Goal: Task Accomplishment & Management: Use online tool/utility

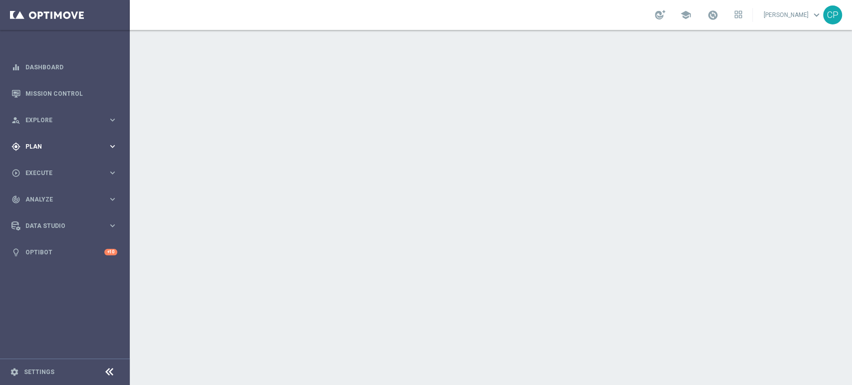
click at [83, 145] on span "Plan" at bounding box center [66, 147] width 82 height 6
click at [48, 169] on link "Target Groups" at bounding box center [65, 167] width 78 height 8
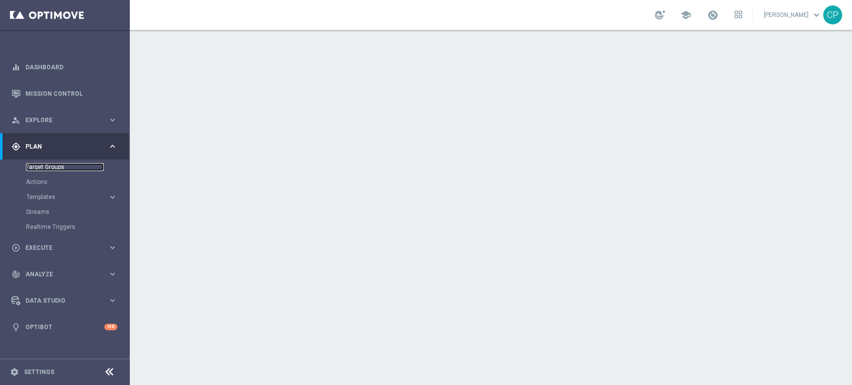
click at [49, 166] on link "Target Groups" at bounding box center [65, 167] width 78 height 8
click at [50, 166] on link "Target Groups" at bounding box center [65, 167] width 78 height 8
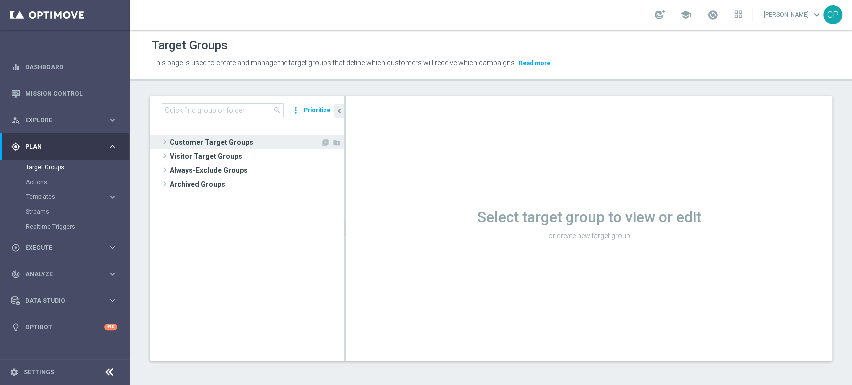
click at [206, 139] on span "Customer Target Groups" at bounding box center [245, 142] width 151 height 14
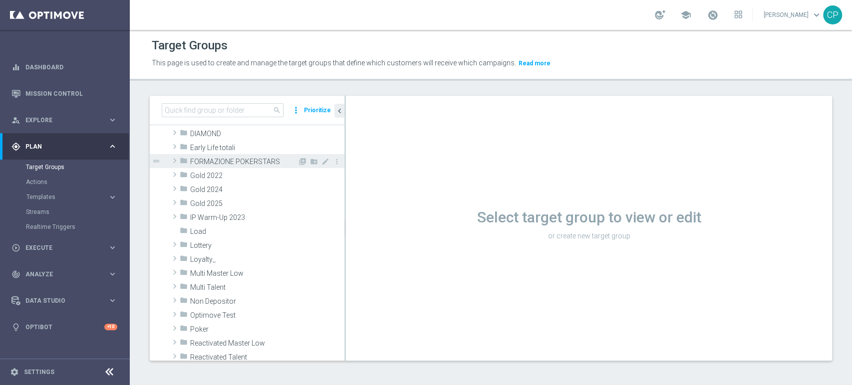
scroll to position [152, 0]
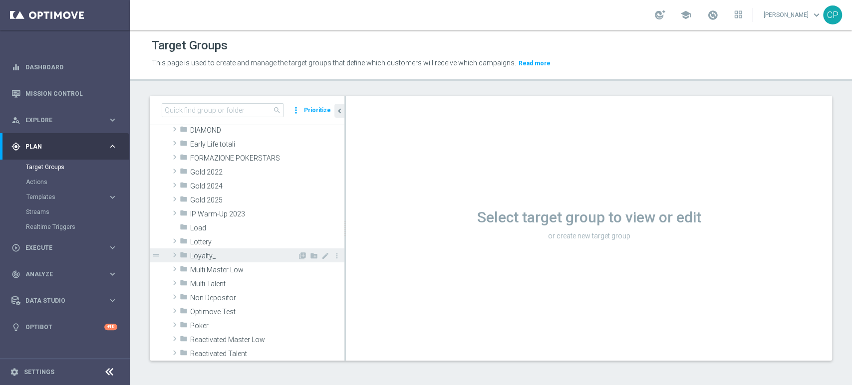
click at [216, 252] on span "Loyalty_" at bounding box center [243, 256] width 107 height 8
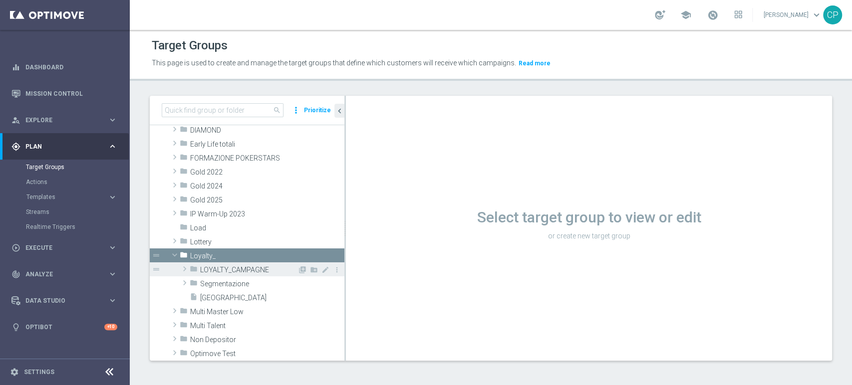
click at [252, 263] on div "folder LOYALTY_CAMPAGNE" at bounding box center [244, 269] width 108 height 14
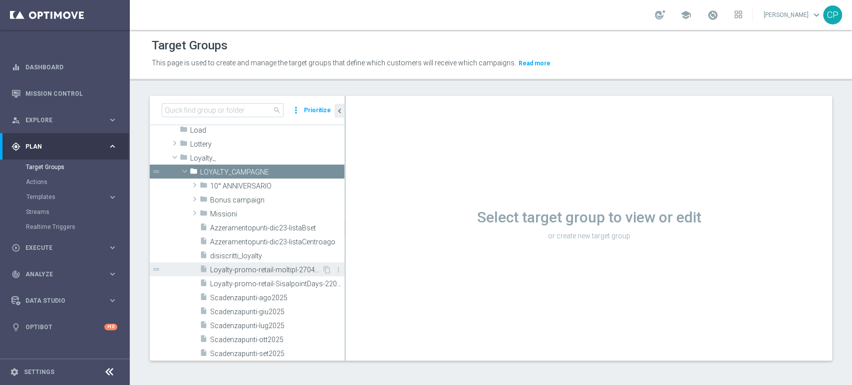
scroll to position [248, 0]
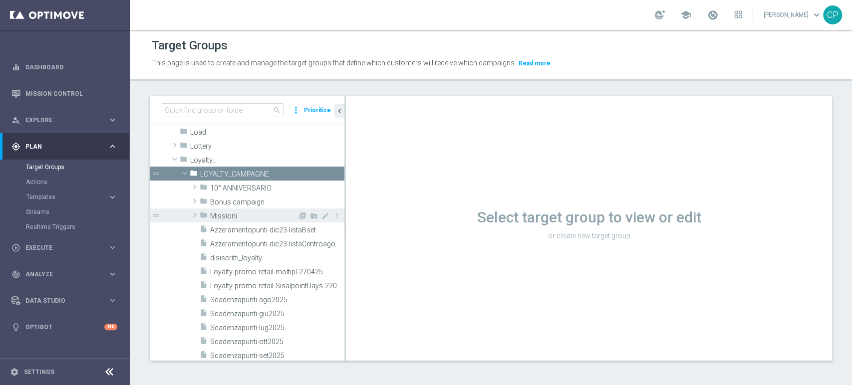
click at [238, 214] on span "Missioni" at bounding box center [253, 216] width 87 height 8
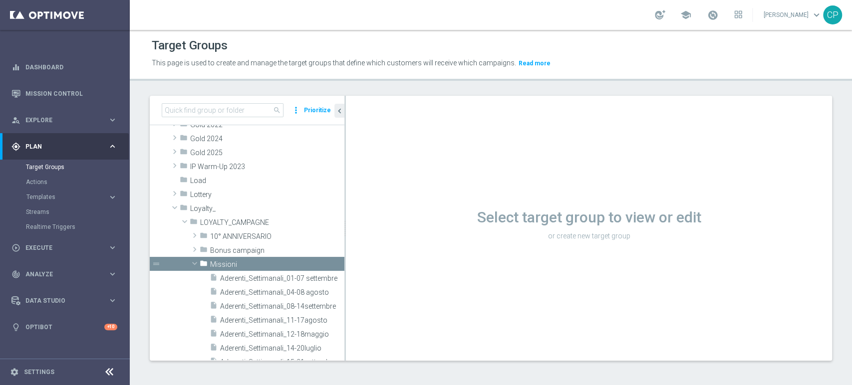
scroll to position [188, 0]
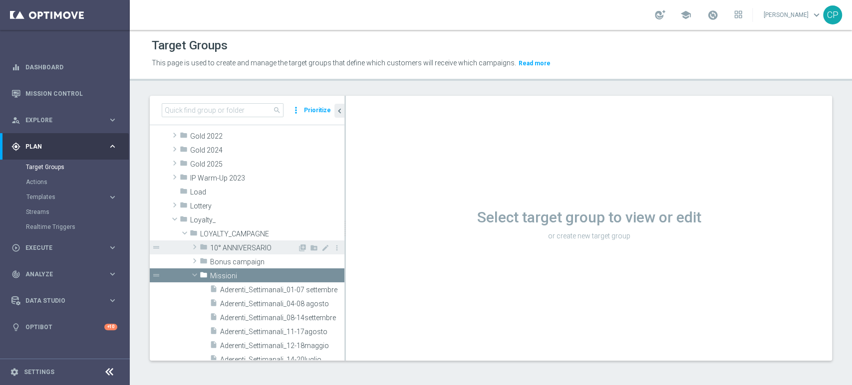
click at [241, 245] on span "10° ANNIVERSARIO" at bounding box center [253, 248] width 87 height 8
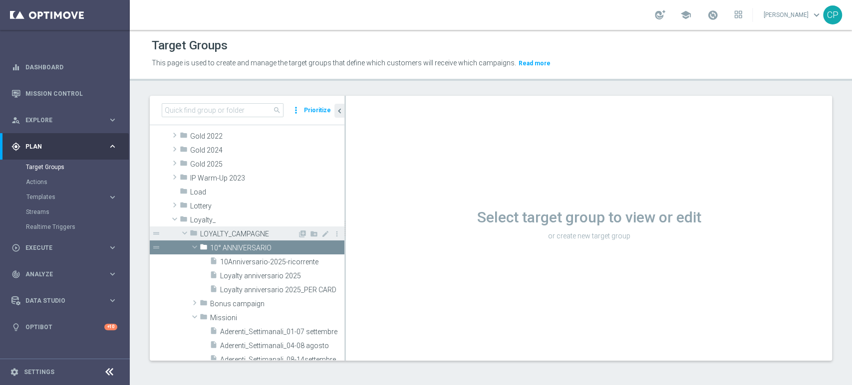
click at [253, 232] on span "LOYALTY_CAMPAGNE" at bounding box center [248, 234] width 97 height 8
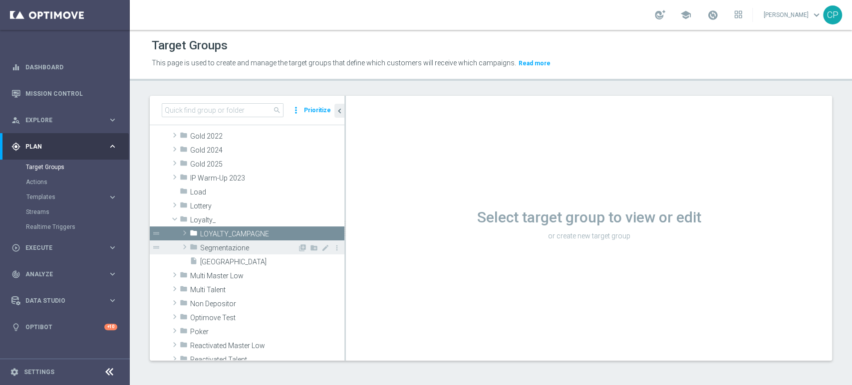
click at [231, 244] on span "Segmentazione" at bounding box center [248, 248] width 97 height 8
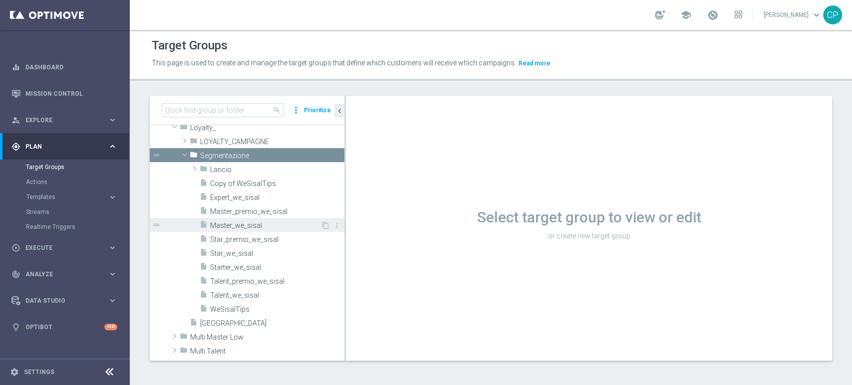
scroll to position [278, 0]
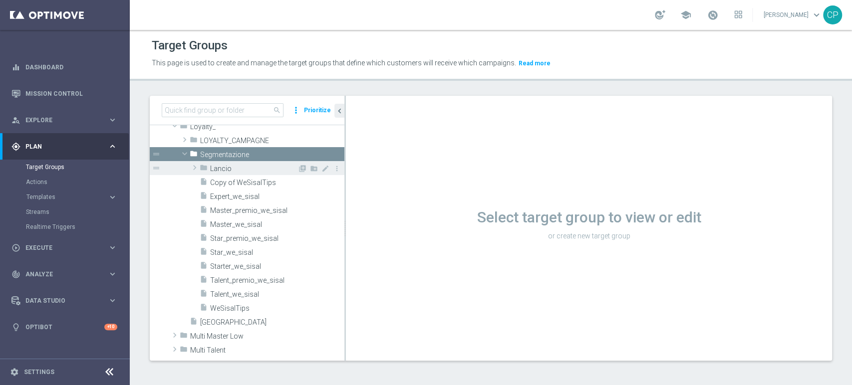
click at [194, 167] on span at bounding box center [195, 168] width 10 height 12
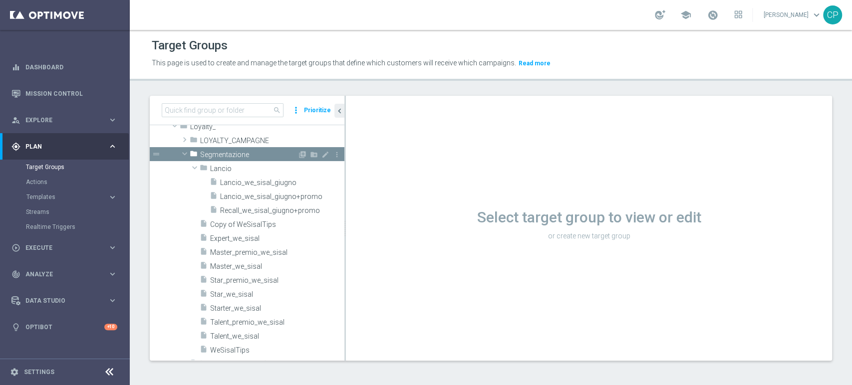
click at [188, 154] on span at bounding box center [185, 154] width 12 height 10
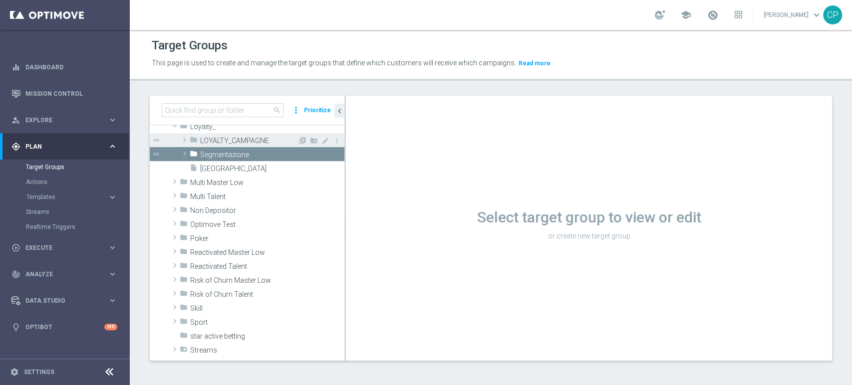
click at [235, 139] on span "LOYALTY_CAMPAGNE" at bounding box center [248, 141] width 97 height 8
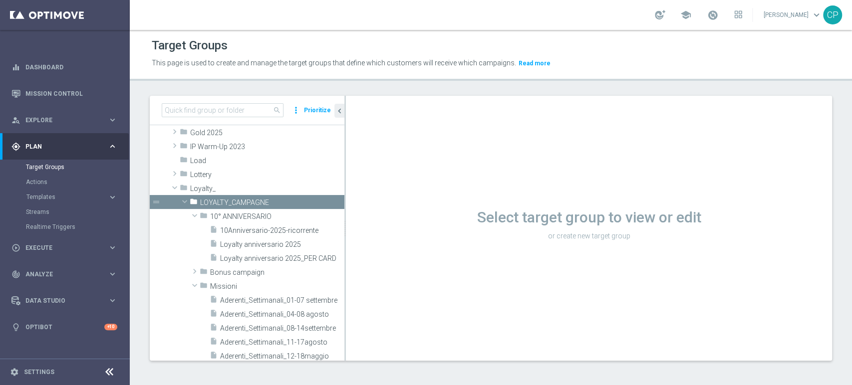
scroll to position [206, 0]
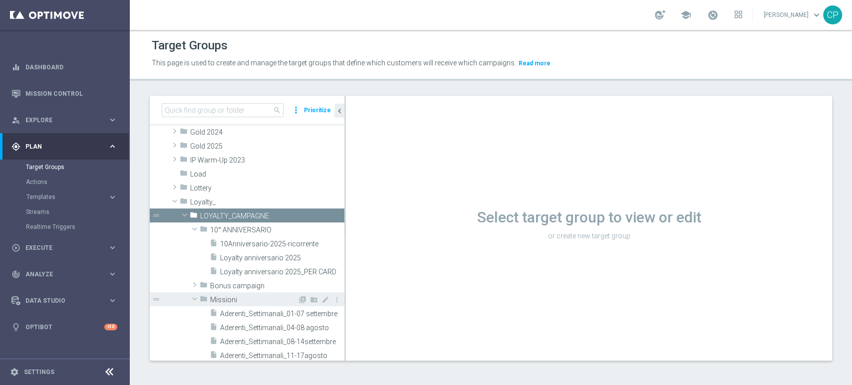
click at [191, 297] on span at bounding box center [195, 299] width 12 height 10
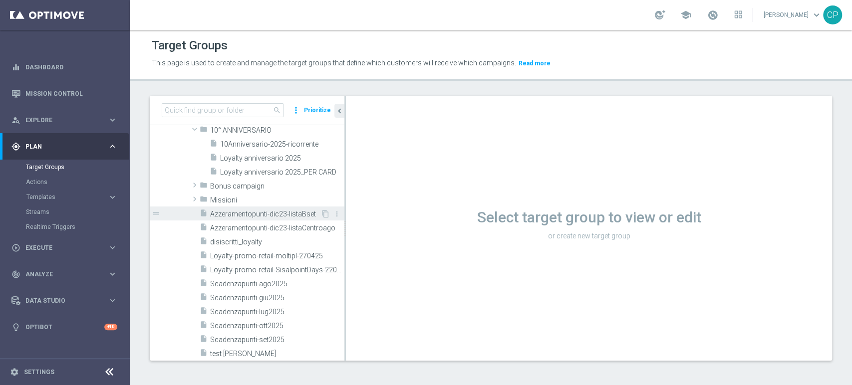
scroll to position [303, 0]
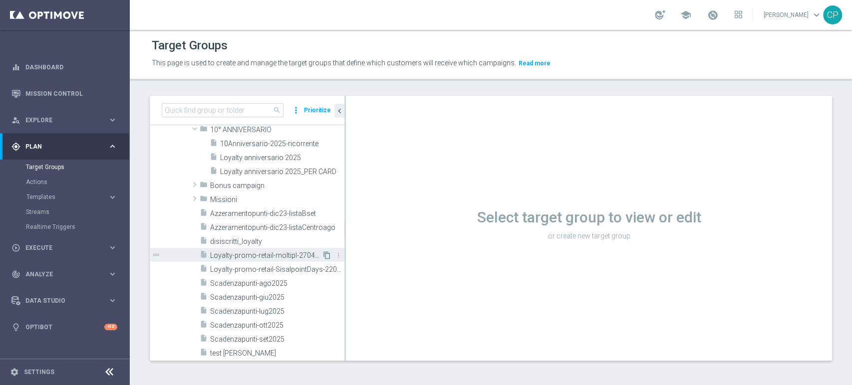
click at [323, 252] on icon "content_copy" at bounding box center [327, 255] width 8 height 8
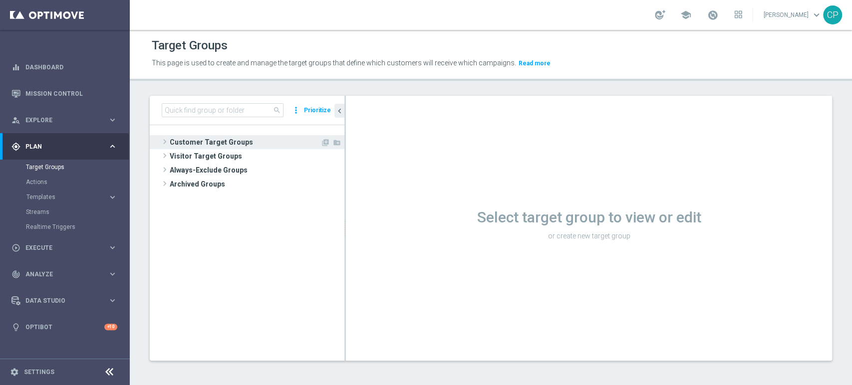
click at [235, 140] on span "Customer Target Groups" at bounding box center [245, 142] width 151 height 14
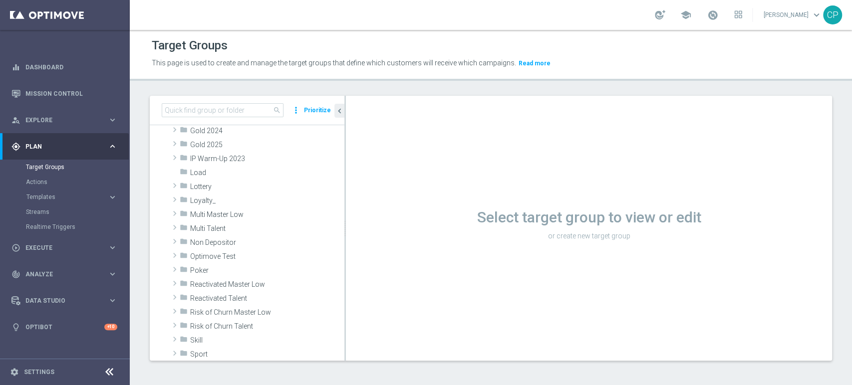
scroll to position [208, 0]
click at [234, 201] on span "Loyalty_" at bounding box center [243, 201] width 107 height 8
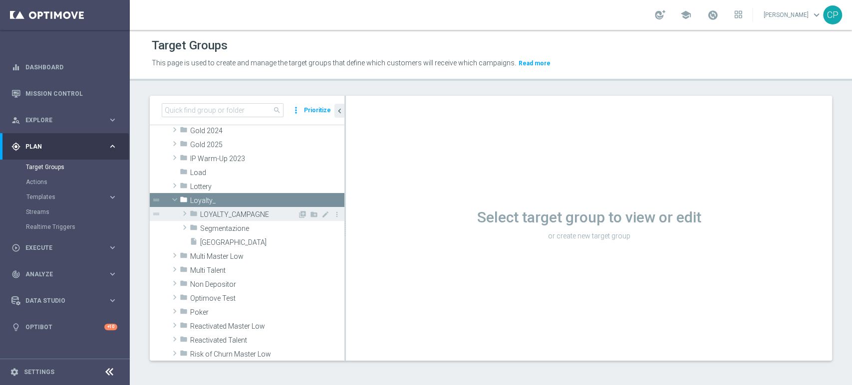
click at [238, 217] on span "LOYALTY_CAMPAGNE" at bounding box center [248, 215] width 97 height 8
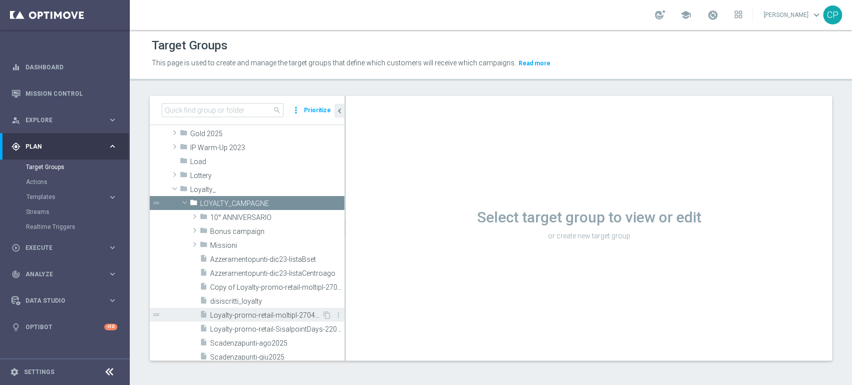
scroll to position [219, 0]
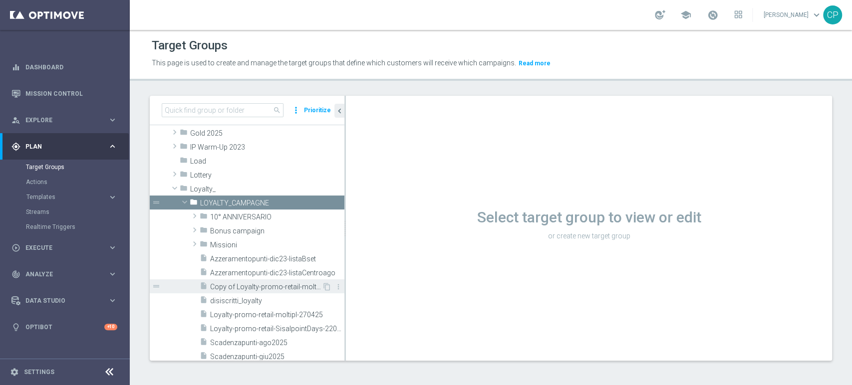
click at [261, 287] on span "Copy of Loyalty-promo-retail-moltipl-270425" at bounding box center [266, 287] width 112 height 8
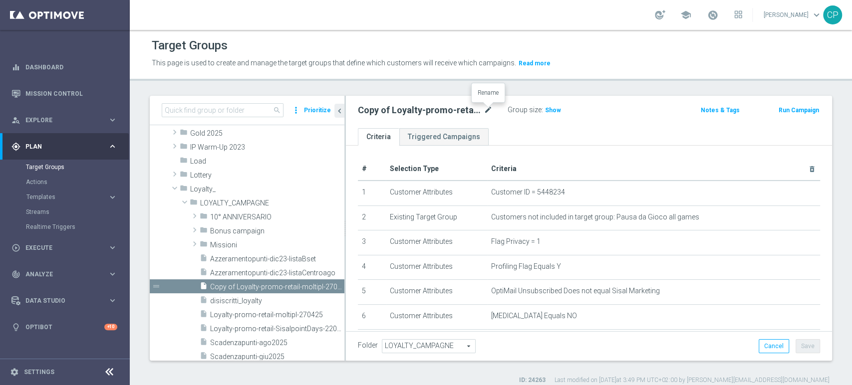
click at [486, 108] on icon "mode_edit" at bounding box center [487, 110] width 9 height 12
click at [377, 110] on input "MyCOmboValeDoppio" at bounding box center [425, 111] width 135 height 14
click at [447, 112] on input "MyComboValeDoppio" at bounding box center [425, 111] width 135 height 14
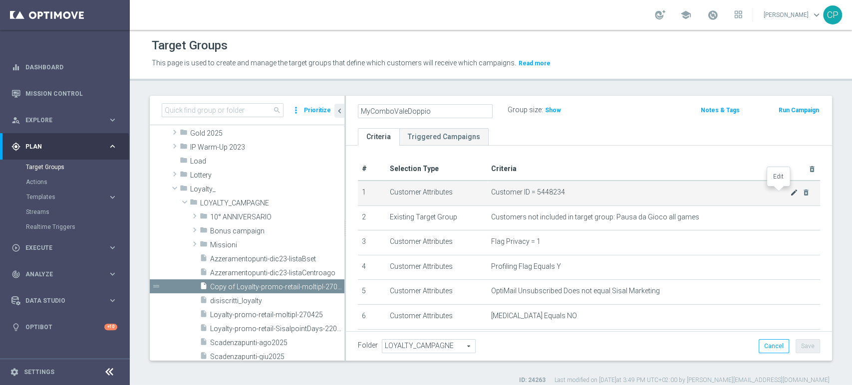
type input "MyComboValeDoppio"
click at [790, 193] on icon "mode_edit" at bounding box center [794, 193] width 8 height 8
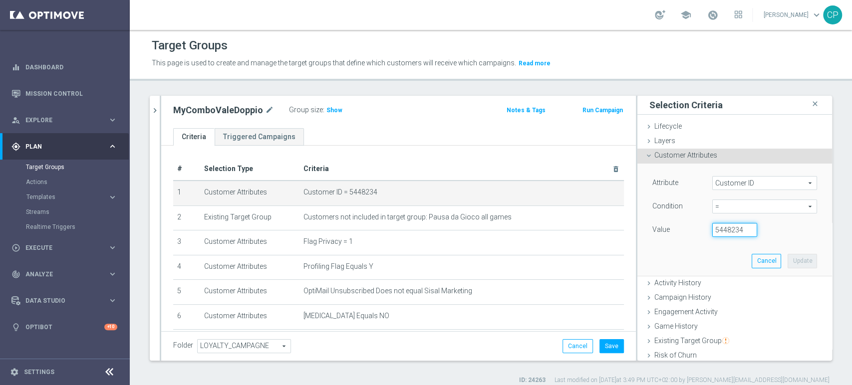
click at [719, 228] on input "5448234" at bounding box center [734, 230] width 45 height 14
paste input "4598462"
type input "4598462"
click at [790, 260] on button "Update" at bounding box center [801, 261] width 29 height 14
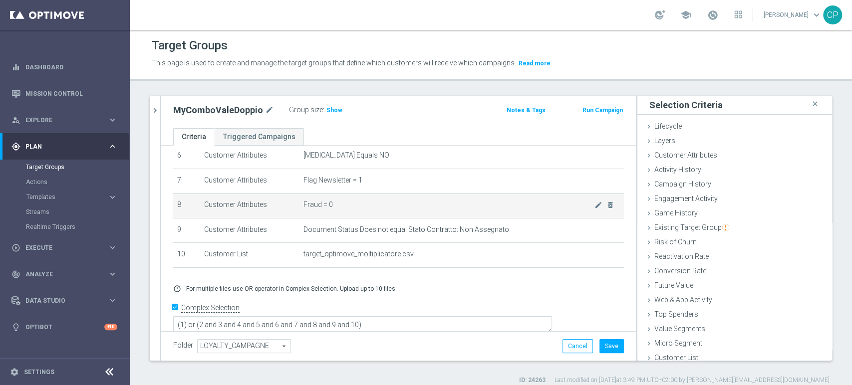
scroll to position [153, 0]
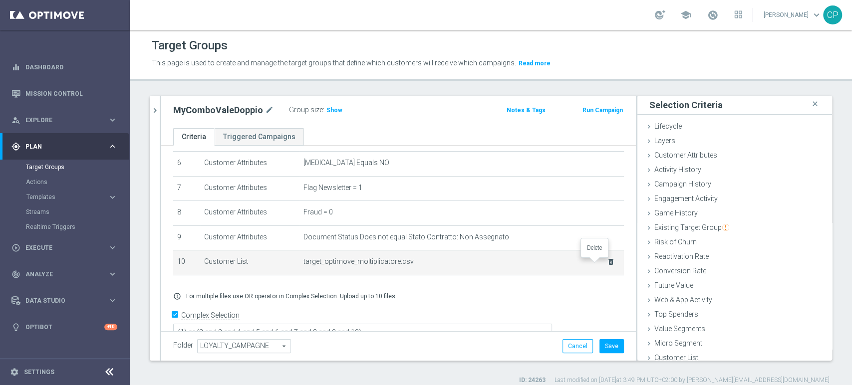
click at [607, 264] on icon "delete_forever" at bounding box center [611, 262] width 8 height 8
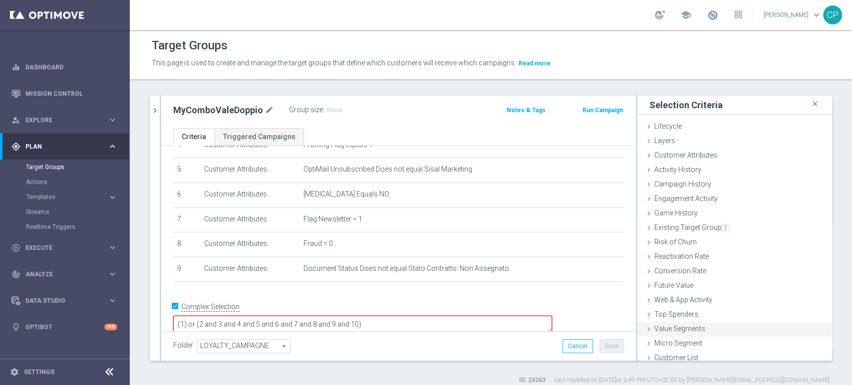
scroll to position [5, 0]
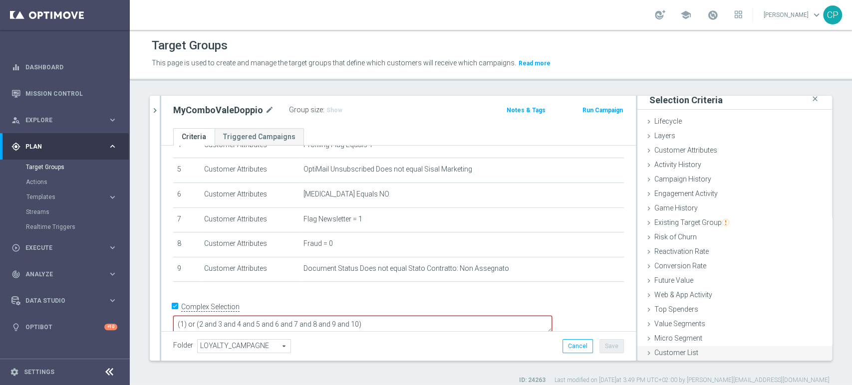
drag, startPoint x: 653, startPoint y: 351, endPoint x: 677, endPoint y: 353, distance: 24.5
click at [677, 353] on span "Customer List" at bounding box center [676, 353] width 44 height 8
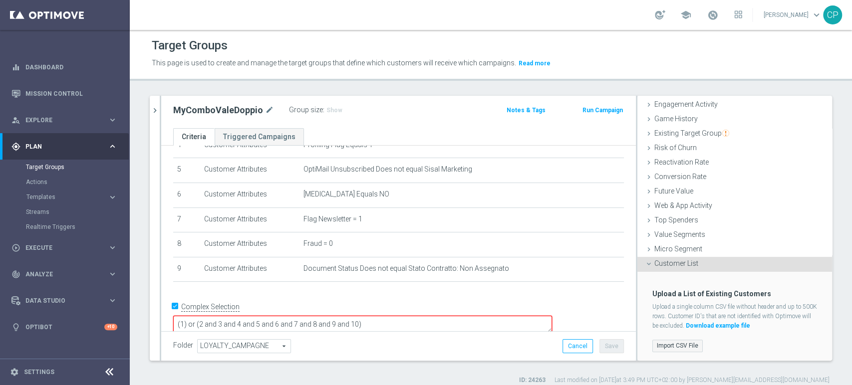
click at [672, 347] on label "Import CSV File" at bounding box center [677, 346] width 50 height 12
click at [0, 0] on input "Import CSV File" at bounding box center [0, 0] width 0 height 0
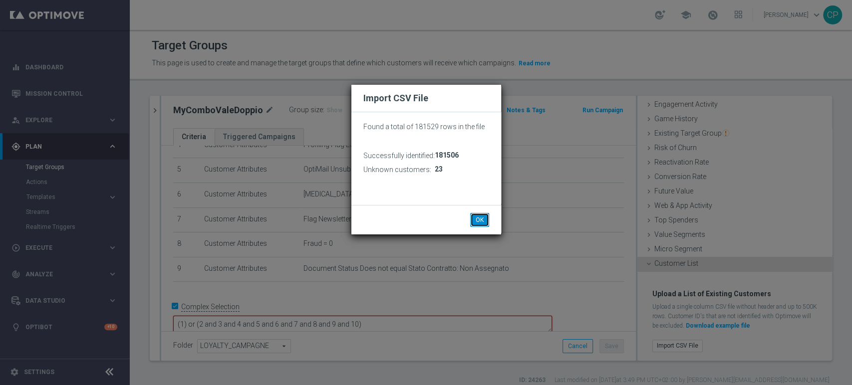
click at [482, 215] on button "OK" at bounding box center [479, 220] width 19 height 14
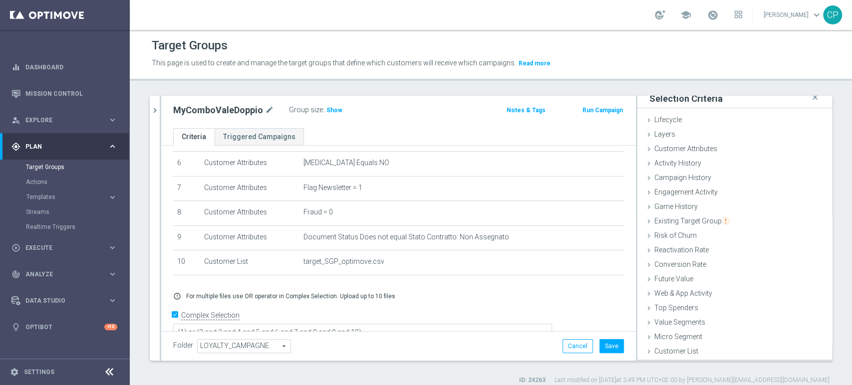
scroll to position [5, 0]
click at [329, 109] on span "Show" at bounding box center [334, 110] width 16 height 7
drag, startPoint x: 357, startPoint y: 108, endPoint x: 324, endPoint y: 110, distance: 33.0
click at [324, 110] on div "Group size : 175,071" at bounding box center [339, 109] width 100 height 12
click at [351, 114] on div "Group size : 175,071" at bounding box center [339, 109] width 100 height 12
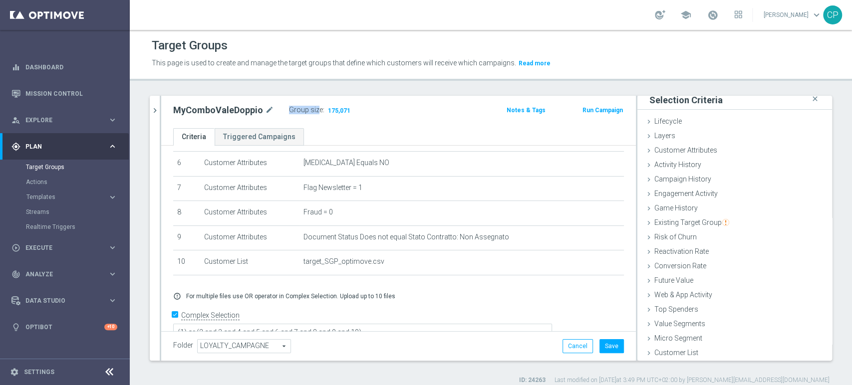
drag, startPoint x: 353, startPoint y: 112, endPoint x: 315, endPoint y: 112, distance: 37.9
click at [315, 112] on div "Group size : 175,071" at bounding box center [339, 109] width 100 height 12
click at [832, 135] on div "search more_vert Prioritize Customer Target Groups library_add create_new_folder" at bounding box center [491, 240] width 722 height 289
click at [602, 343] on button "Save" at bounding box center [611, 346] width 24 height 14
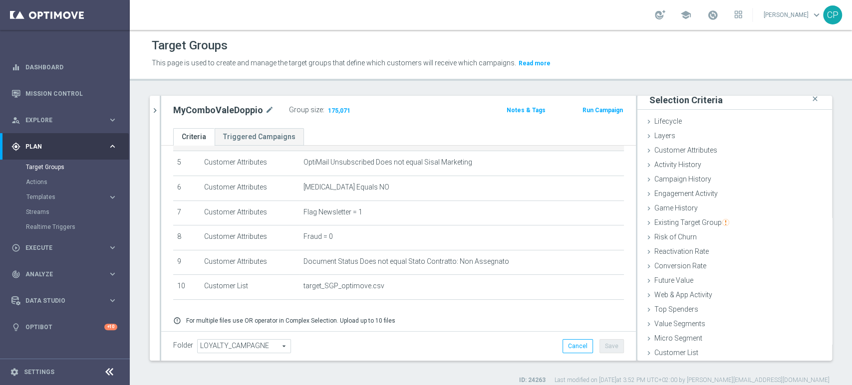
scroll to position [131, 0]
click at [52, 248] on span "Execute" at bounding box center [66, 248] width 82 height 6
click at [57, 193] on link "Campaign Builder" at bounding box center [65, 194] width 78 height 8
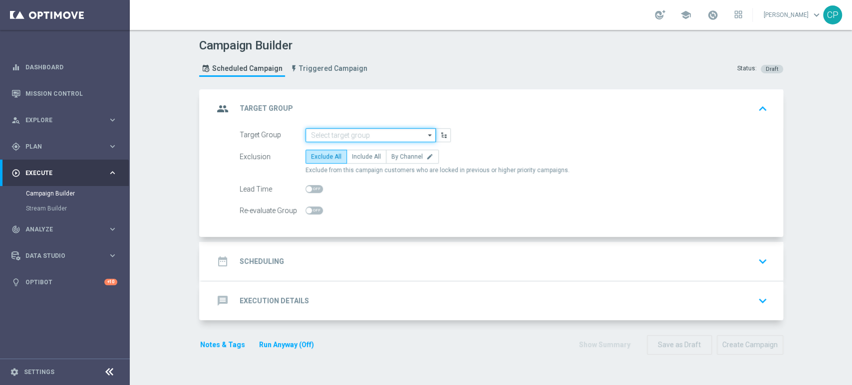
click at [328, 133] on input at bounding box center [370, 135] width 130 height 14
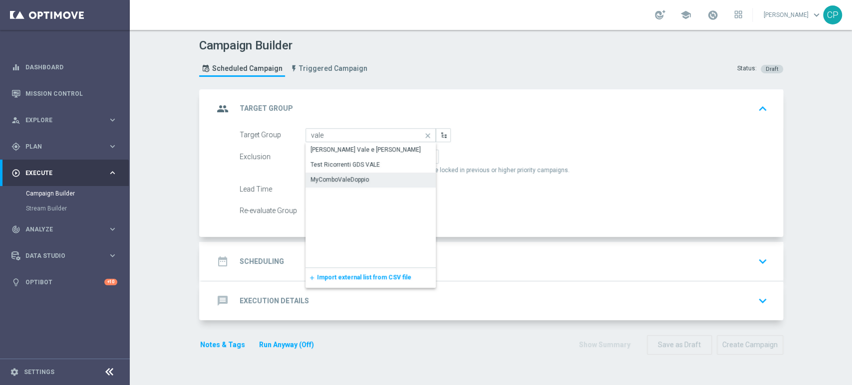
click at [335, 179] on div "MyComboValeDoppio" at bounding box center [339, 179] width 58 height 9
type input "MyComboValeDoppio"
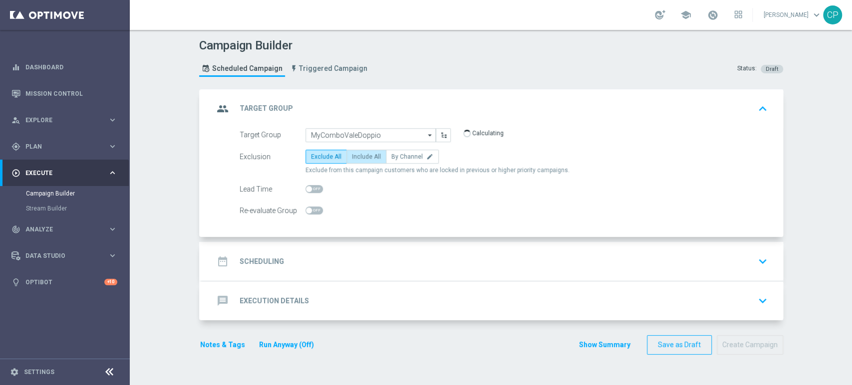
click at [361, 159] on span "Include All" at bounding box center [366, 156] width 29 height 7
click at [358, 159] on input "Include All" at bounding box center [355, 158] width 6 height 6
radio input "true"
click at [349, 259] on div "date_range Scheduling keyboard_arrow_down" at bounding box center [492, 261] width 557 height 19
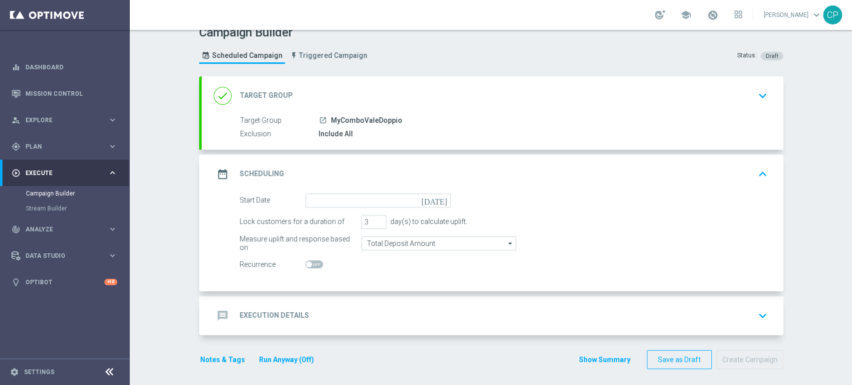
scroll to position [15, 0]
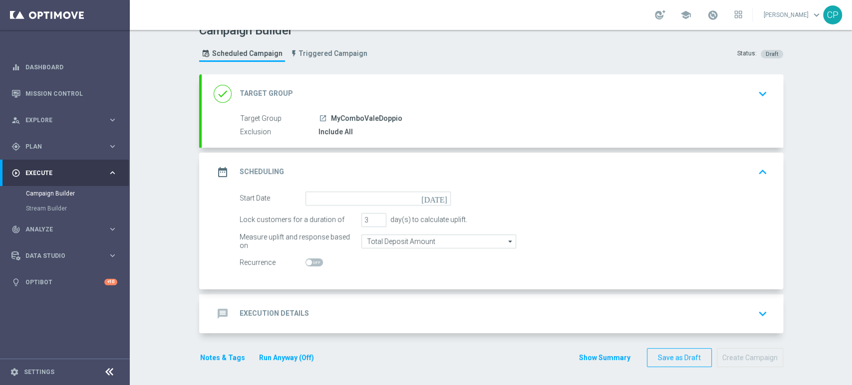
click at [440, 199] on icon "today" at bounding box center [435, 197] width 29 height 11
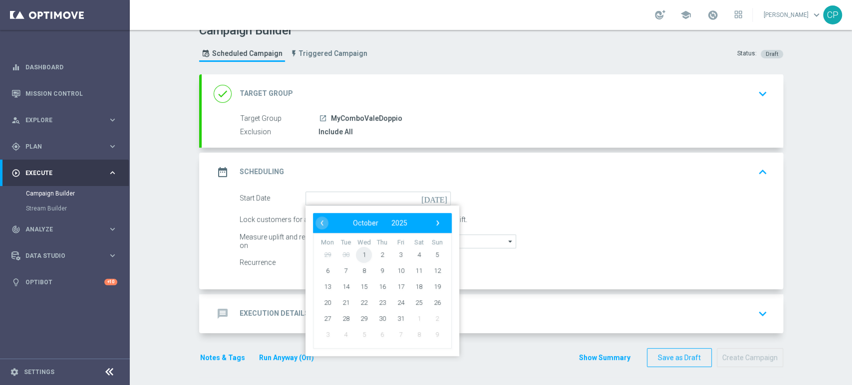
click at [357, 255] on span "1" at bounding box center [364, 254] width 16 height 16
type input "01 Oct 2025"
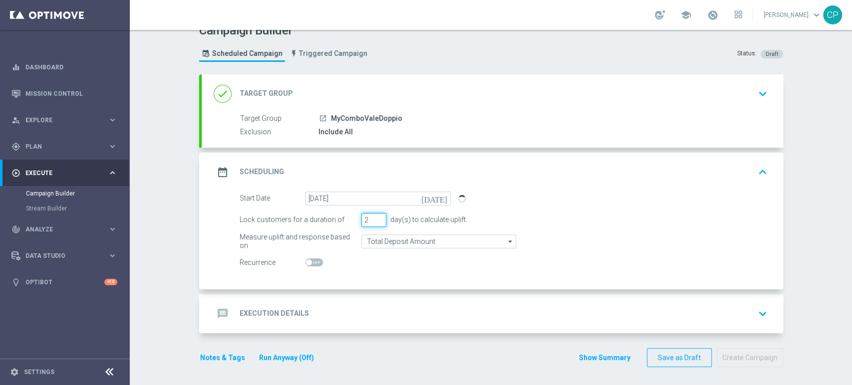
click at [375, 220] on input "2" at bounding box center [373, 220] width 25 height 14
type input "1"
click at [375, 220] on input "1" at bounding box center [373, 220] width 25 height 14
click at [363, 274] on div "Start Date 01 Oct 2025 today Lock customers for a duration of 1 day(s) to calcu…" at bounding box center [492, 241] width 581 height 98
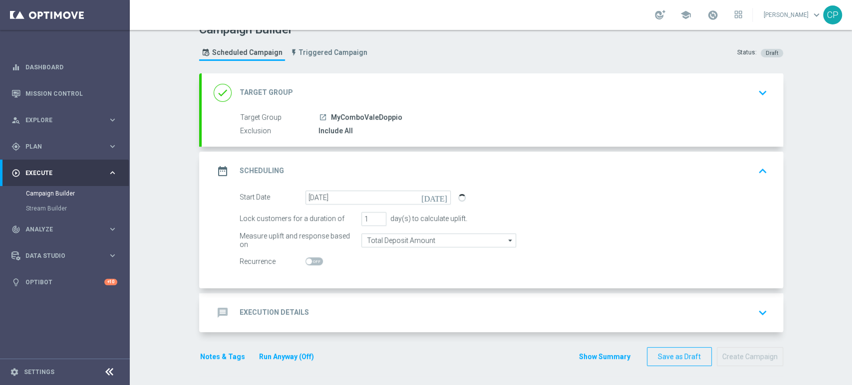
click at [358, 314] on div "message Execution Details keyboard_arrow_down" at bounding box center [492, 312] width 557 height 19
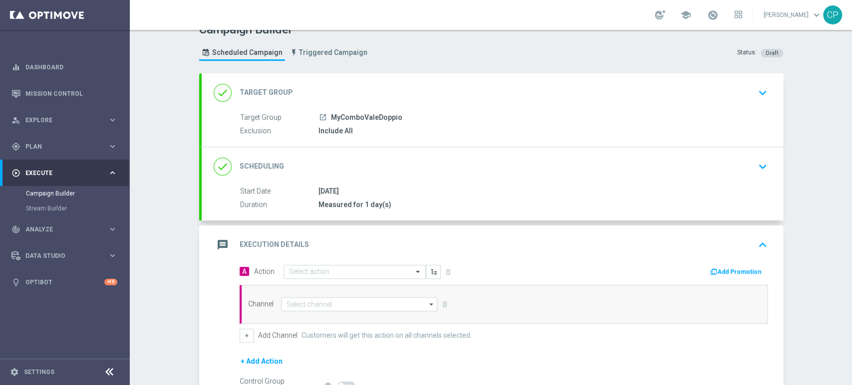
scroll to position [70, 0]
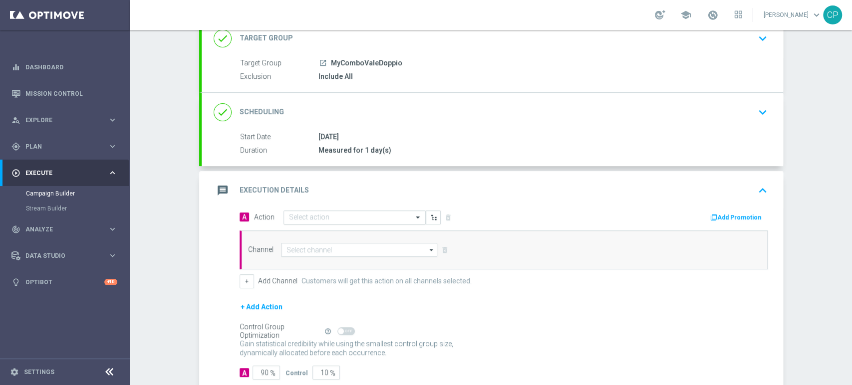
click at [347, 218] on input "text" at bounding box center [344, 218] width 111 height 8
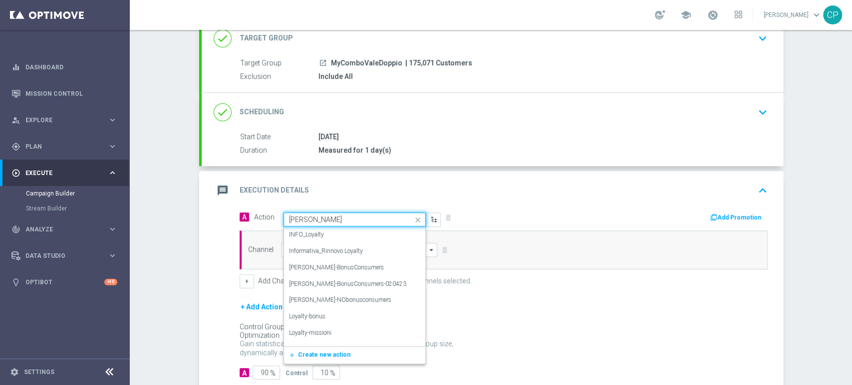
type input "loya"
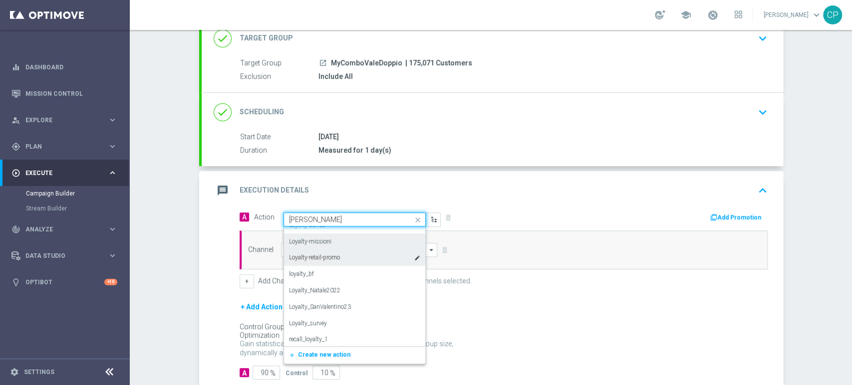
scroll to position [43, 0]
click at [339, 258] on div "Loyalty-retail-promo edit" at bounding box center [354, 256] width 131 height 16
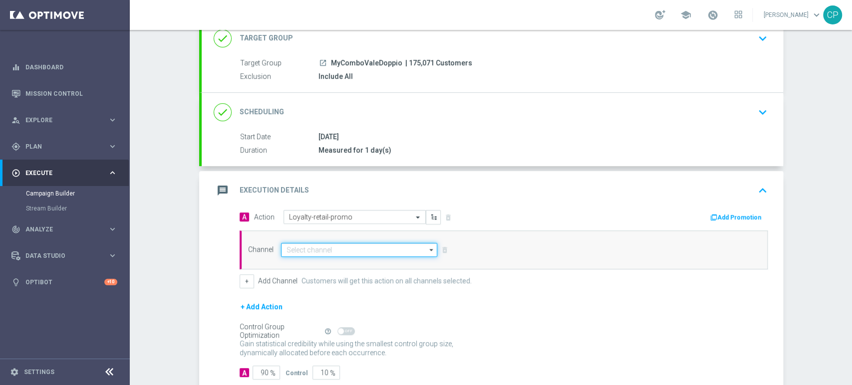
click at [314, 251] on input at bounding box center [359, 250] width 157 height 14
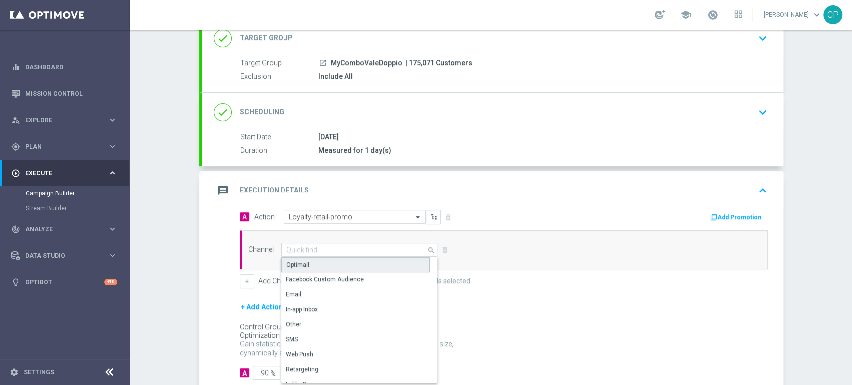
click at [306, 264] on div "Optimail" at bounding box center [355, 264] width 149 height 15
type input "Optimail"
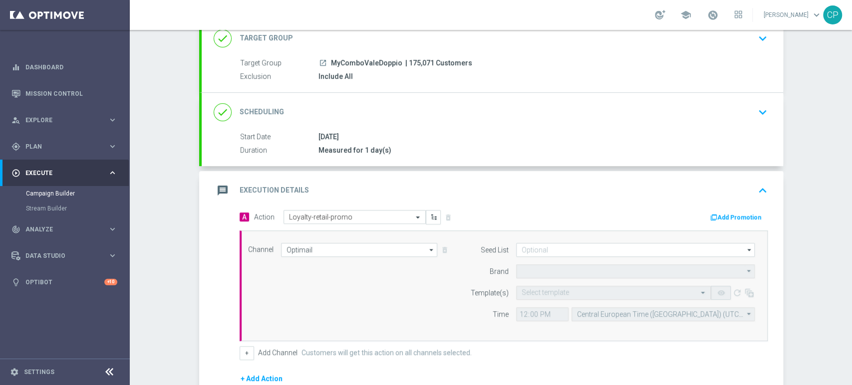
type input "Sisal Marketing"
click at [543, 294] on input "text" at bounding box center [603, 293] width 164 height 8
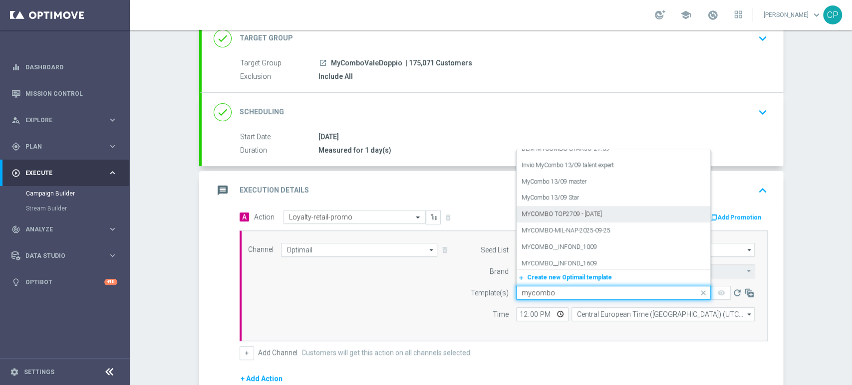
scroll to position [0, 0]
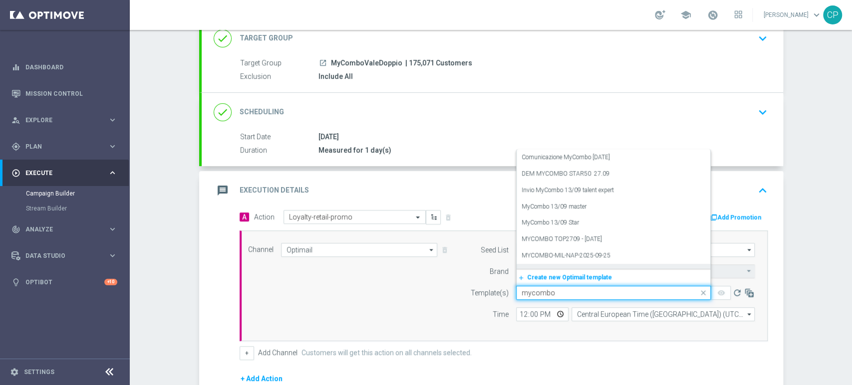
click at [526, 291] on input "mycombo" at bounding box center [603, 293] width 164 height 8
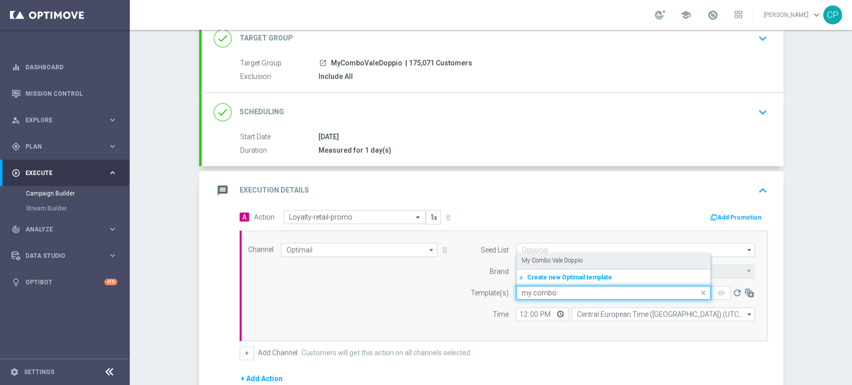
click at [574, 258] on label "My Combo Vale Doppio" at bounding box center [551, 260] width 61 height 8
type input "my combo"
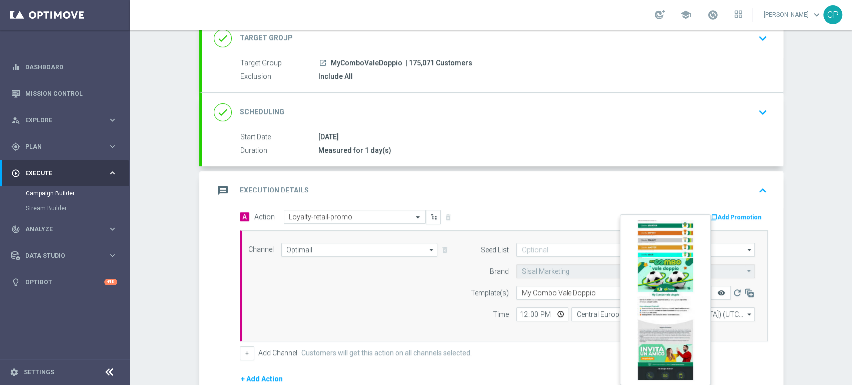
click at [719, 291] on icon "remove_red_eye" at bounding box center [720, 293] width 8 height 8
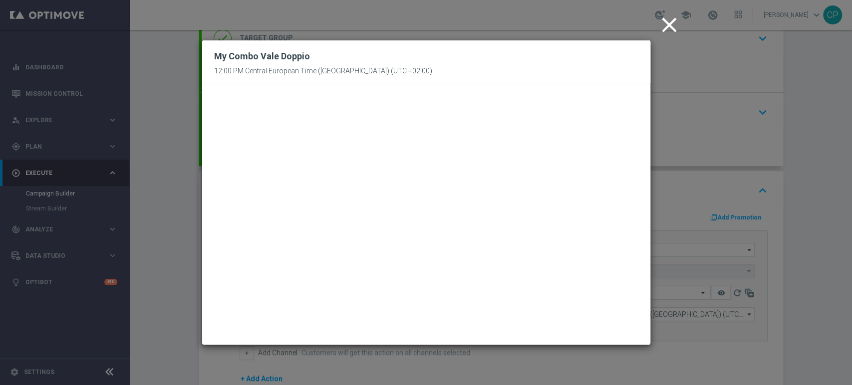
click at [668, 22] on icon "close" at bounding box center [669, 24] width 25 height 25
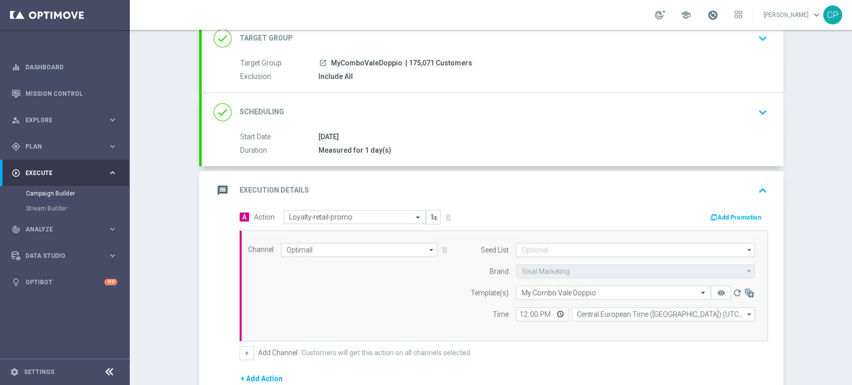
click at [718, 14] on span at bounding box center [712, 14] width 11 height 11
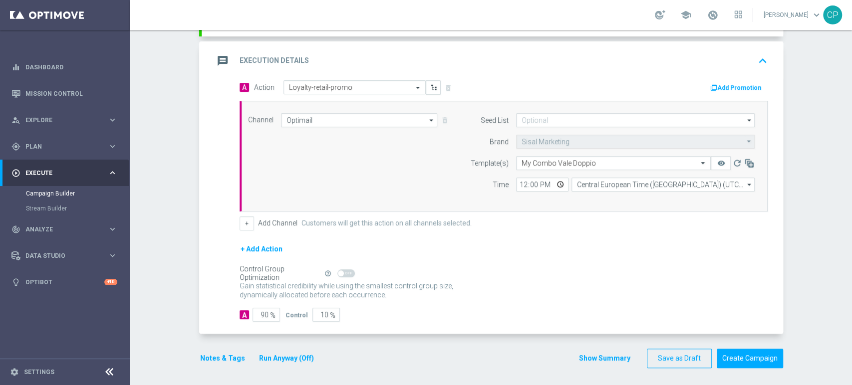
scroll to position [201, 0]
click at [315, 313] on input "10" at bounding box center [325, 314] width 27 height 14
type input "0"
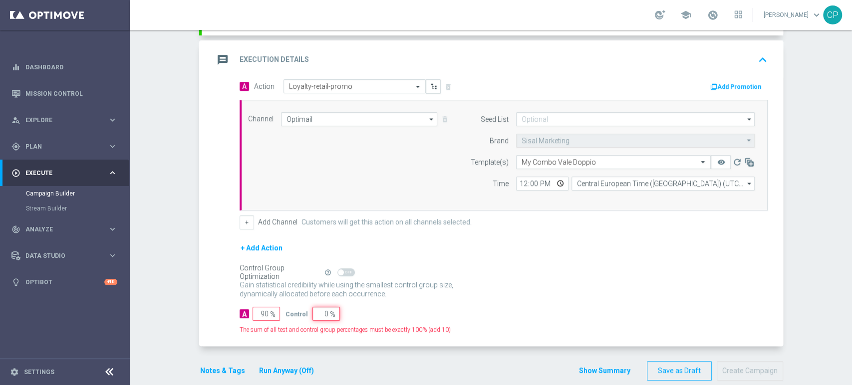
type input "100"
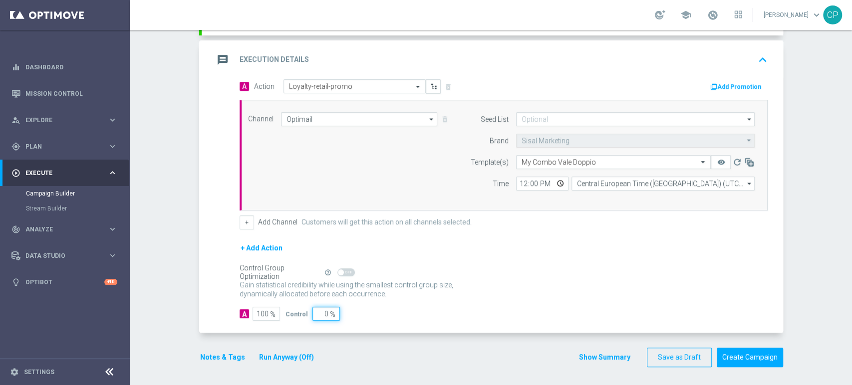
type input "0"
click at [518, 179] on input "12:00" at bounding box center [542, 184] width 52 height 14
type input "20:30"
click at [479, 192] on div "Seed List arrow_drop_down Show Selected 0 of 0" at bounding box center [609, 155] width 304 height 86
click at [242, 223] on button "+" at bounding box center [246, 223] width 14 height 14
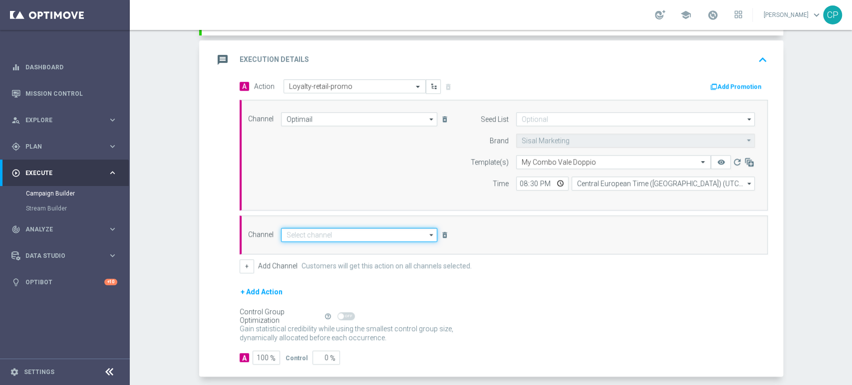
click at [305, 231] on input at bounding box center [359, 235] width 157 height 14
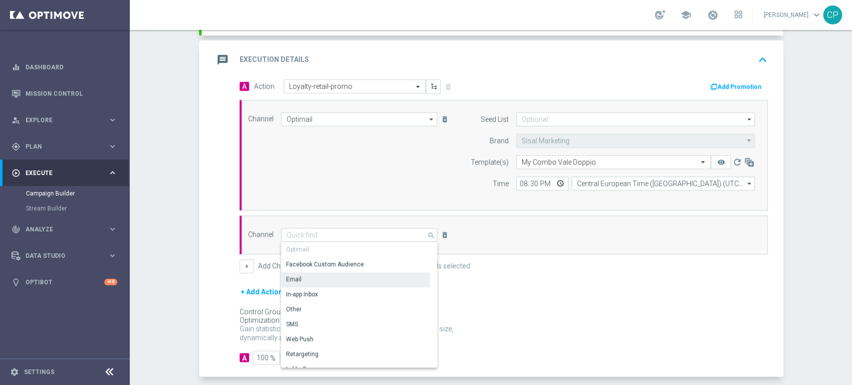
click at [300, 274] on div "Email" at bounding box center [355, 279] width 149 height 14
type input "Email"
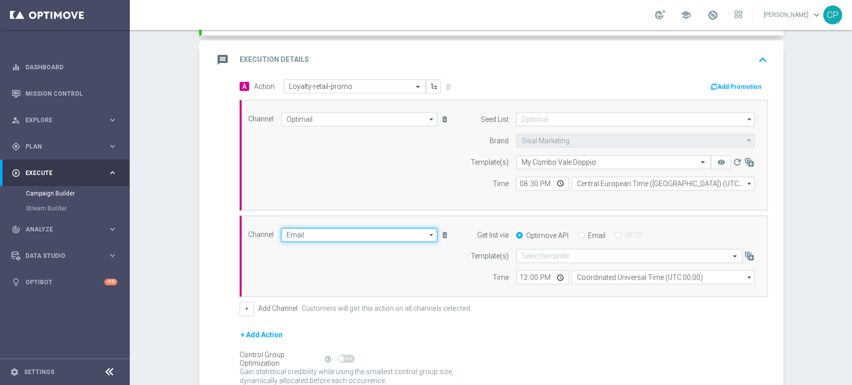
click at [383, 236] on input "Email" at bounding box center [359, 235] width 157 height 14
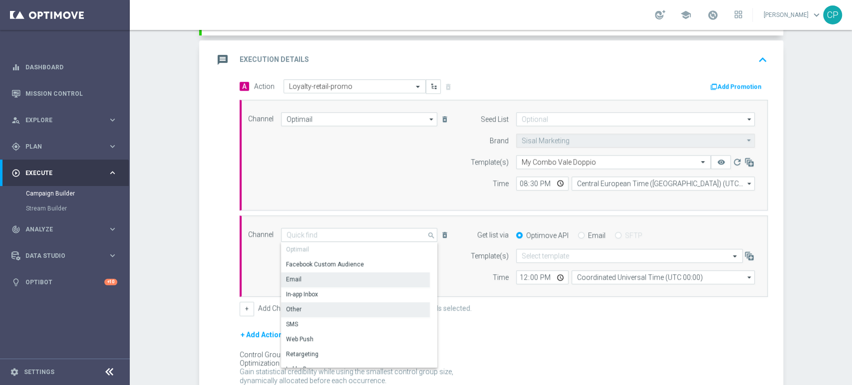
click at [307, 307] on div "Other" at bounding box center [355, 309] width 149 height 14
type input "Other"
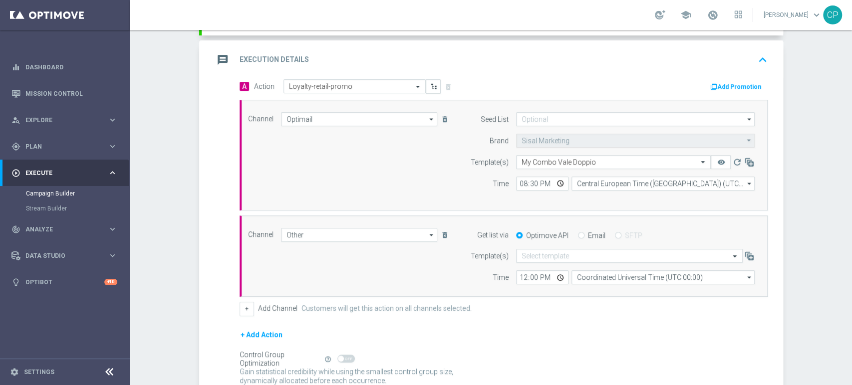
click at [578, 233] on input "Email" at bounding box center [581, 236] width 6 height 6
radio input "true"
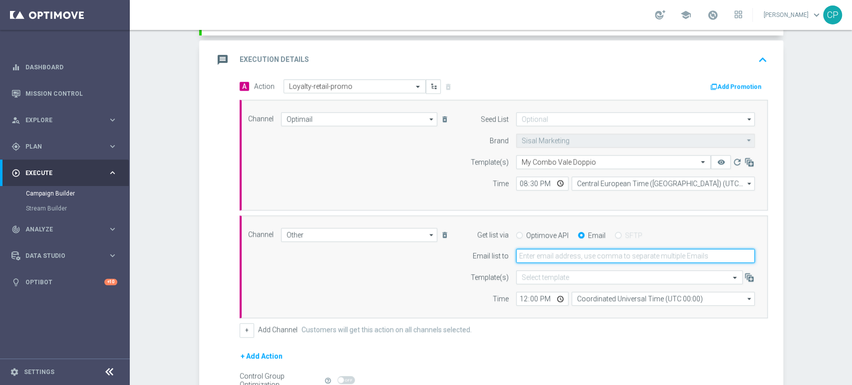
click at [543, 258] on input "email" at bounding box center [635, 256] width 238 height 14
type input "chiara.pigato@sisal.it"
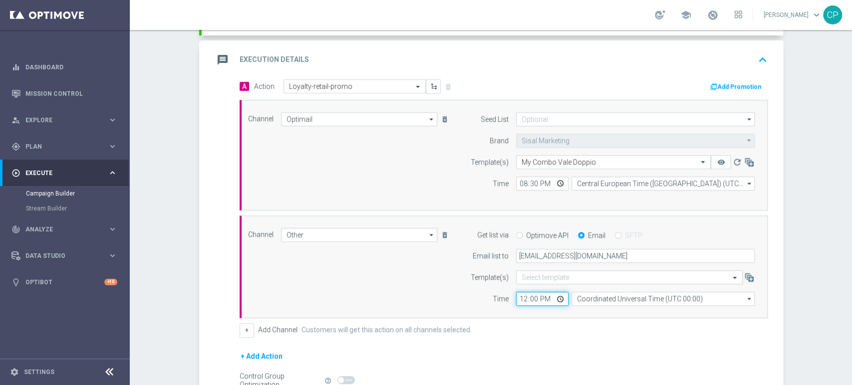
click at [519, 298] on input "12:00" at bounding box center [542, 299] width 52 height 14
type input "20:00"
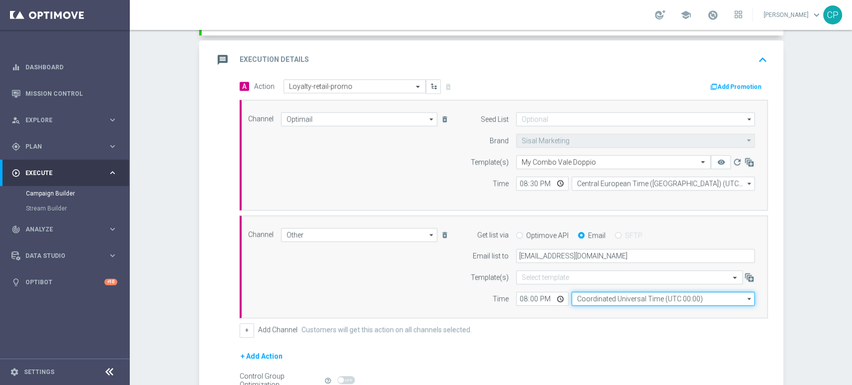
click at [649, 297] on input "Coordinated Universal Time (UTC 00:00)" at bounding box center [662, 299] width 183 height 14
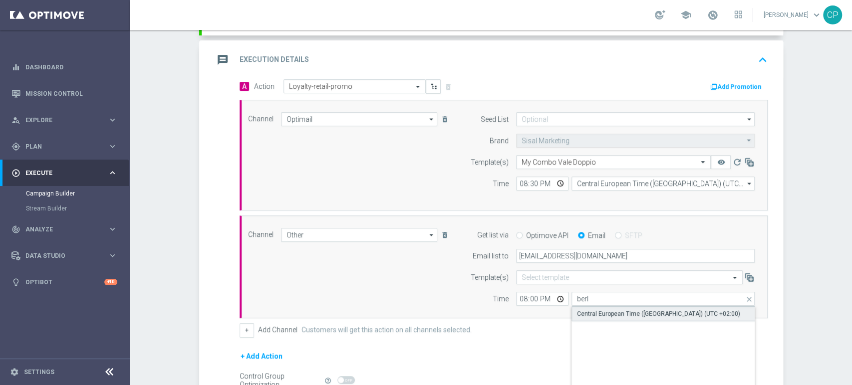
click at [634, 309] on div "Central European Time (Berlin) (UTC +02:00)" at bounding box center [658, 313] width 163 height 9
type input "Central European Time (Berlin) (UTC +02:00)"
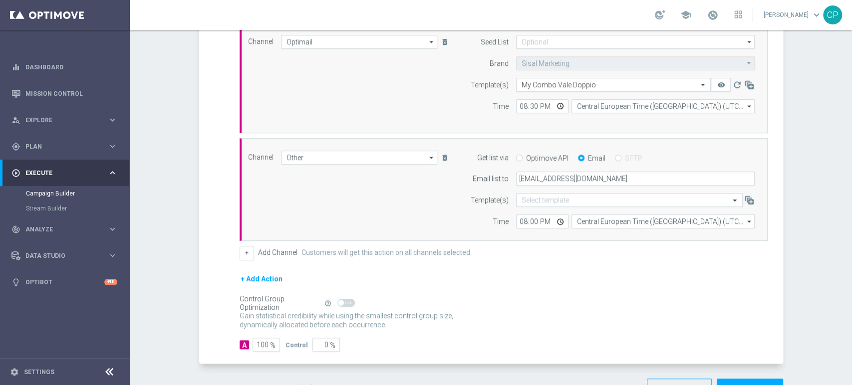
scroll to position [309, 0]
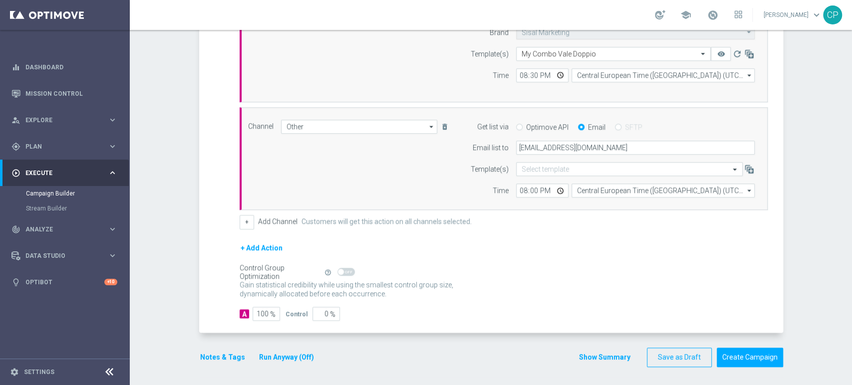
click at [225, 354] on button "Notes & Tags" at bounding box center [222, 357] width 47 height 12
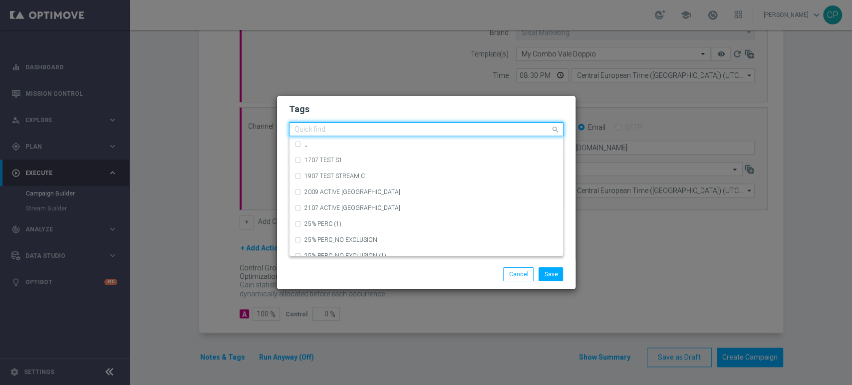
click at [329, 130] on input "text" at bounding box center [422, 130] width 256 height 8
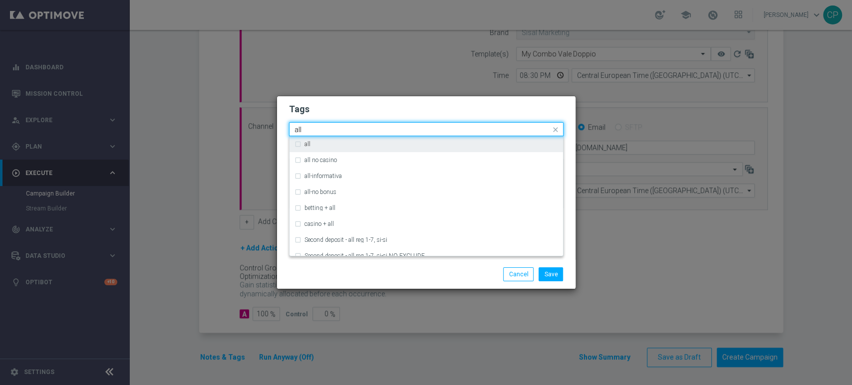
click at [309, 142] on label "all" at bounding box center [307, 144] width 6 height 6
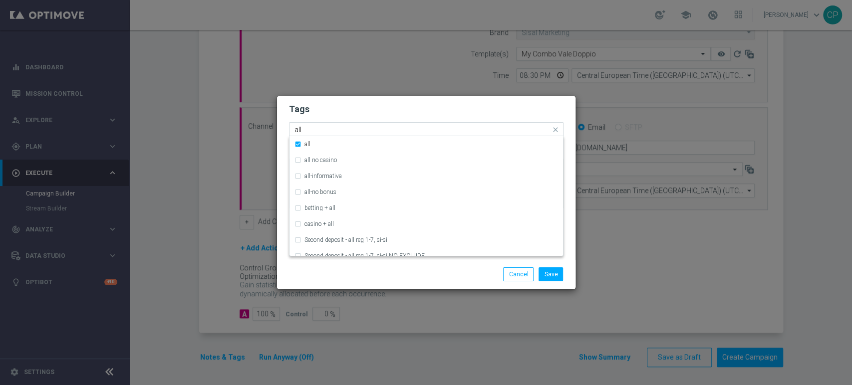
click at [317, 130] on input "all" at bounding box center [422, 130] width 256 height 8
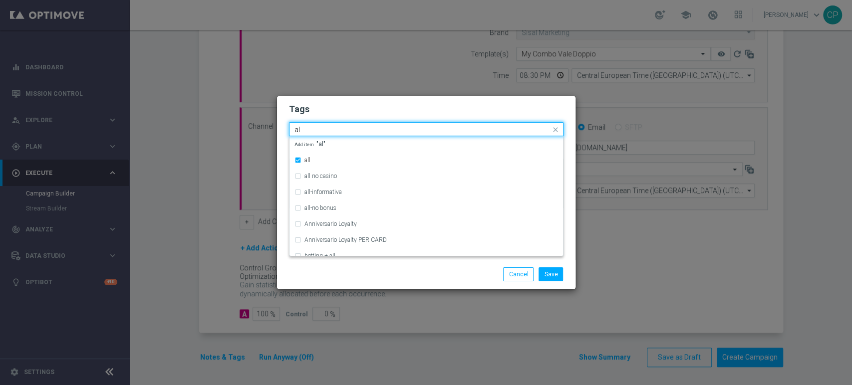
type input "a"
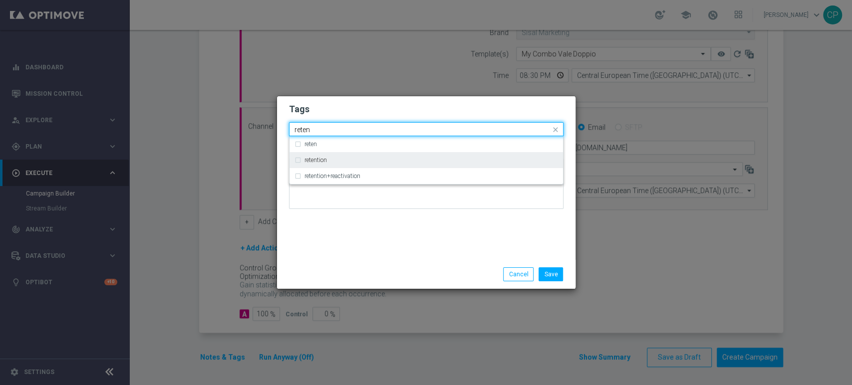
click at [308, 161] on label "retention" at bounding box center [315, 160] width 22 height 6
type input "reten"
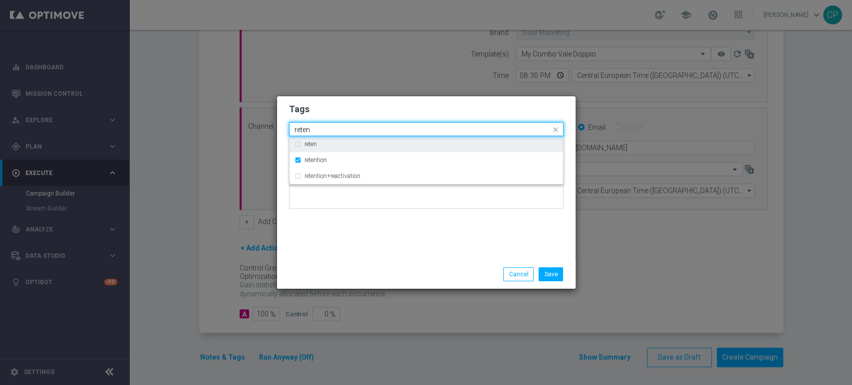
drag, startPoint x: 331, startPoint y: 130, endPoint x: 266, endPoint y: 121, distance: 65.0
click at [266, 121] on modal-container "Tags Quick find × all × retention reten reten retention retention+reactivation …" at bounding box center [426, 192] width 852 height 385
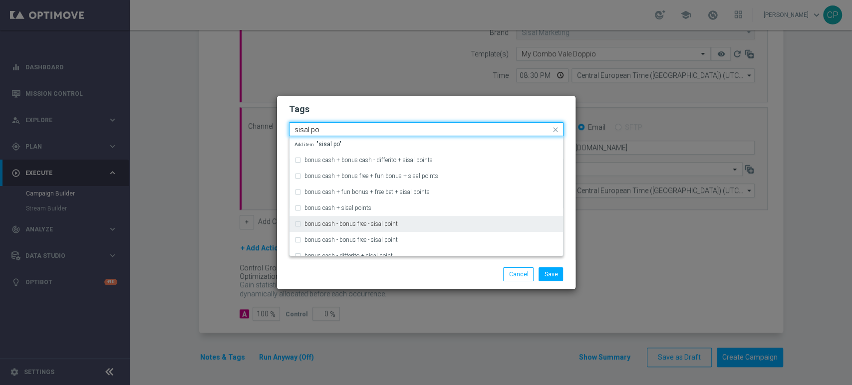
scroll to position [108, 0]
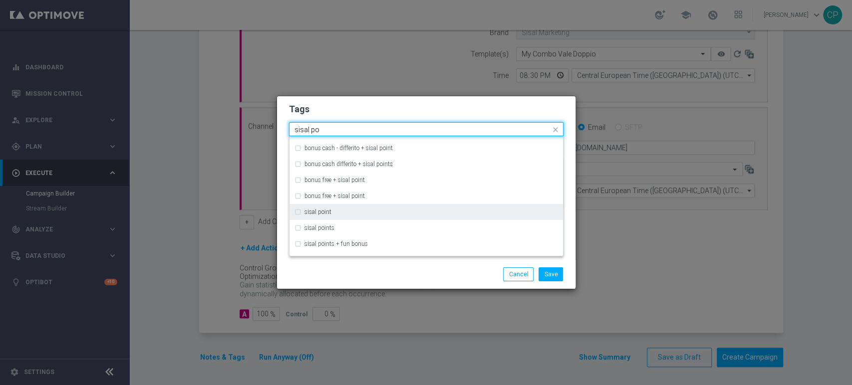
click at [328, 214] on label "sisal point" at bounding box center [317, 212] width 27 height 6
drag, startPoint x: 353, startPoint y: 128, endPoint x: 265, endPoint y: 122, distance: 88.0
click at [265, 122] on modal-container "Tags Quick find × all × retention × sisal point sisal po bonus cash + fun bonus…" at bounding box center [426, 192] width 852 height 385
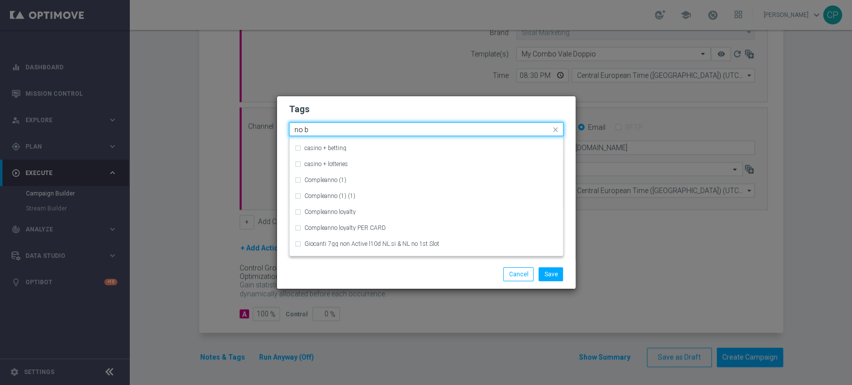
scroll to position [0, 0]
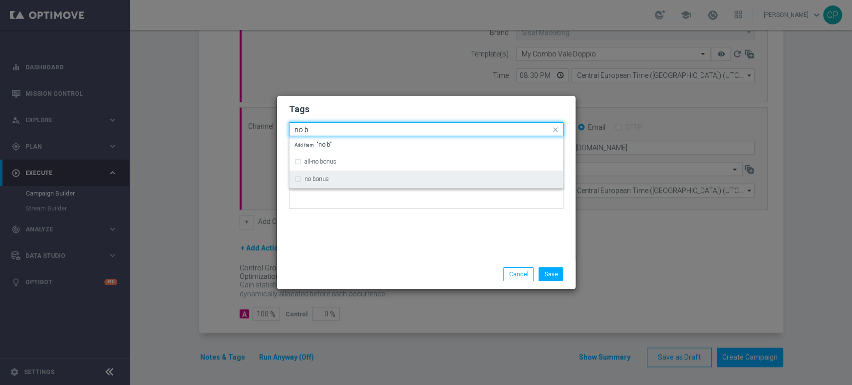
click at [308, 179] on label "no bonus" at bounding box center [316, 179] width 24 height 6
type input "no b"
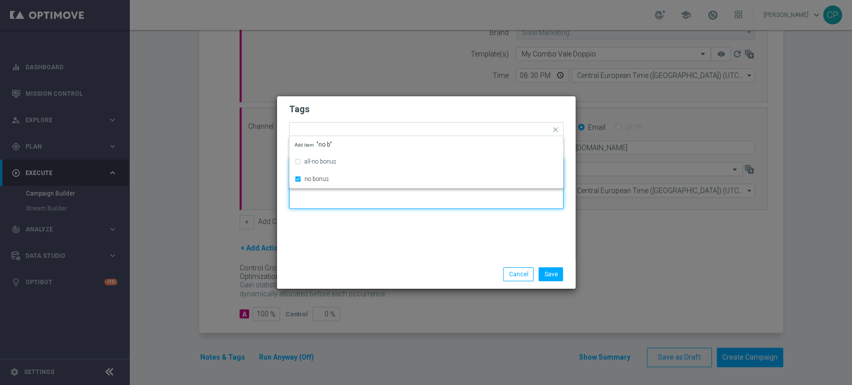
click at [327, 197] on textarea at bounding box center [426, 183] width 274 height 51
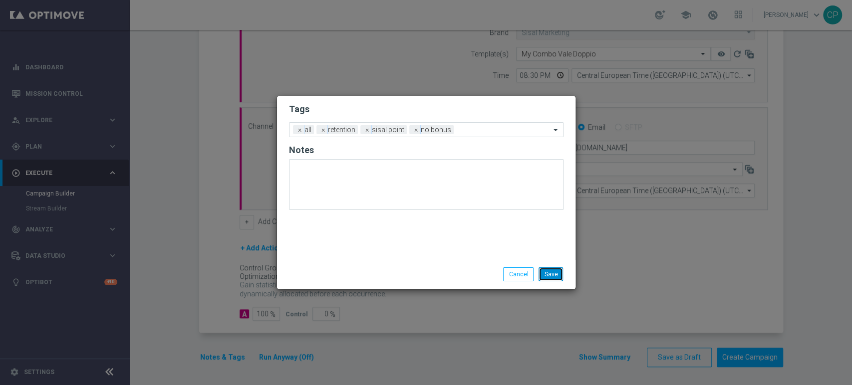
click at [559, 275] on button "Save" at bounding box center [550, 274] width 24 height 14
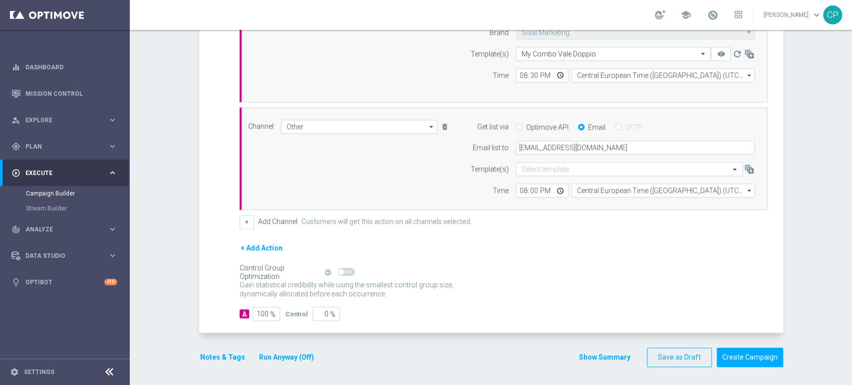
click at [289, 357] on button "Run Anyway (Off)" at bounding box center [286, 357] width 57 height 12
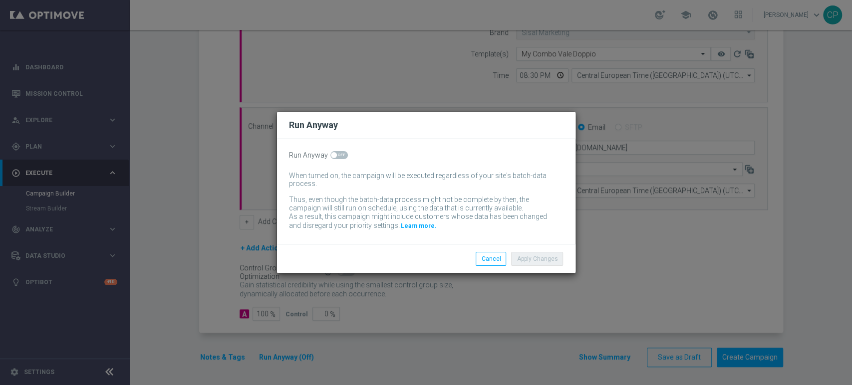
click at [342, 154] on span at bounding box center [338, 155] width 17 height 8
click at [342, 154] on input "checkbox" at bounding box center [338, 155] width 17 height 8
checkbox input "true"
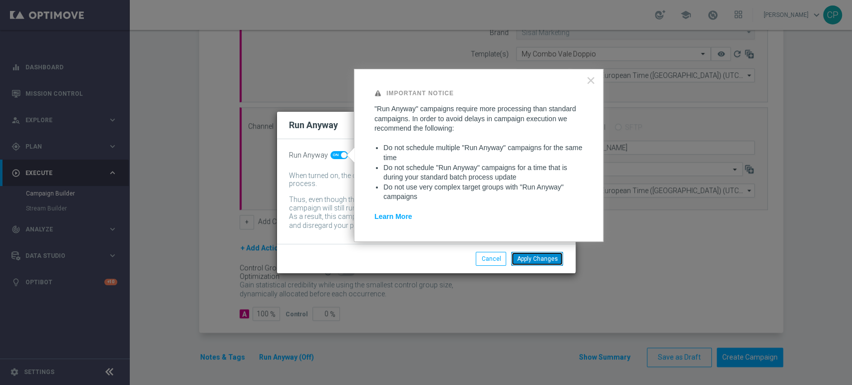
click at [532, 257] on button "Apply Changes" at bounding box center [537, 259] width 52 height 14
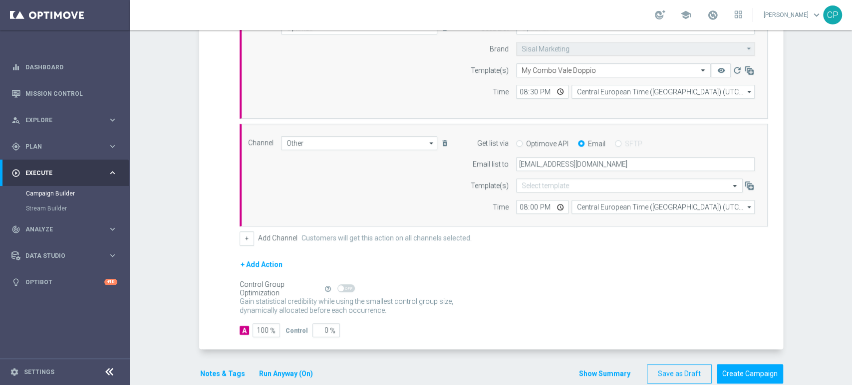
scroll to position [309, 0]
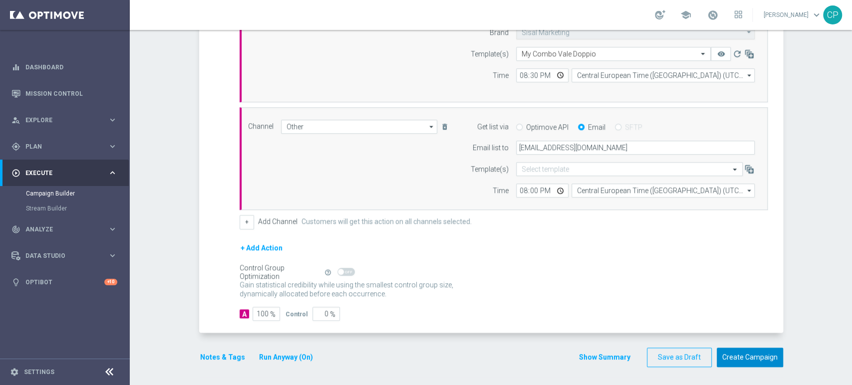
click at [735, 353] on button "Create Campaign" at bounding box center [749, 357] width 66 height 19
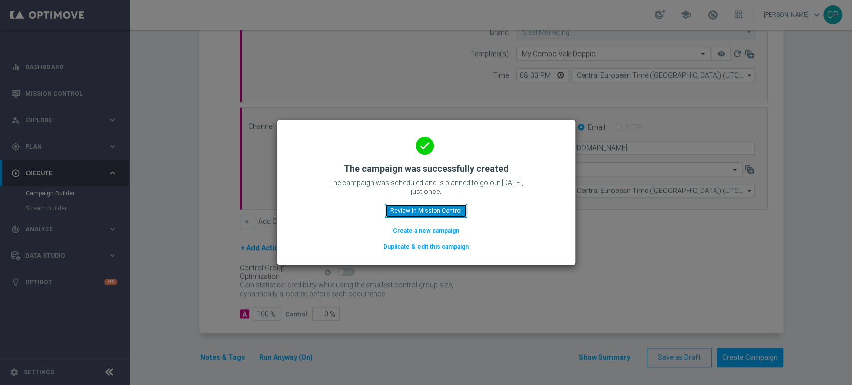
click at [406, 209] on button "Review in Mission Control" at bounding box center [426, 211] width 82 height 14
